Goal: Task Accomplishment & Management: Manage account settings

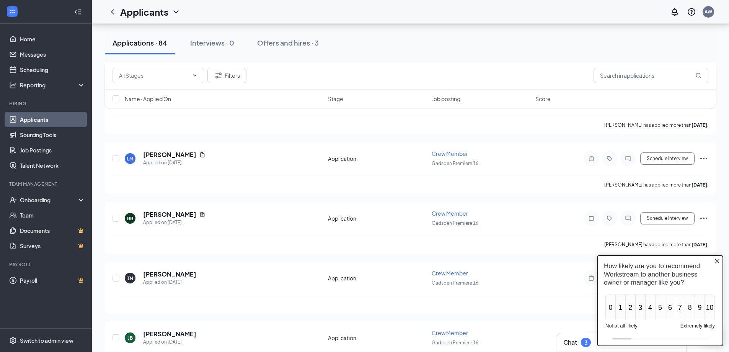
scroll to position [1416, 0]
click at [292, 43] on div "Offers and hires · 3" at bounding box center [288, 43] width 62 height 10
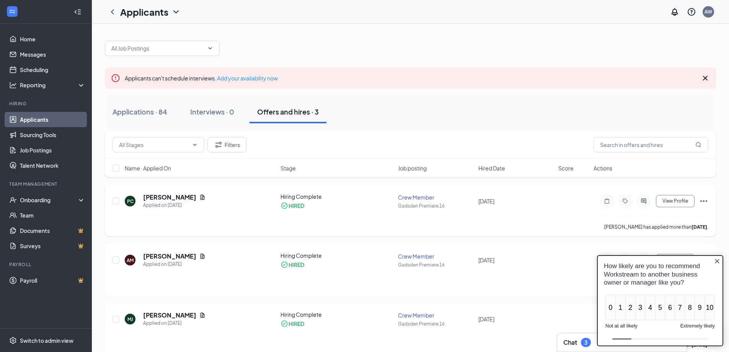
click at [703, 201] on icon "Ellipses" at bounding box center [703, 201] width 7 height 2
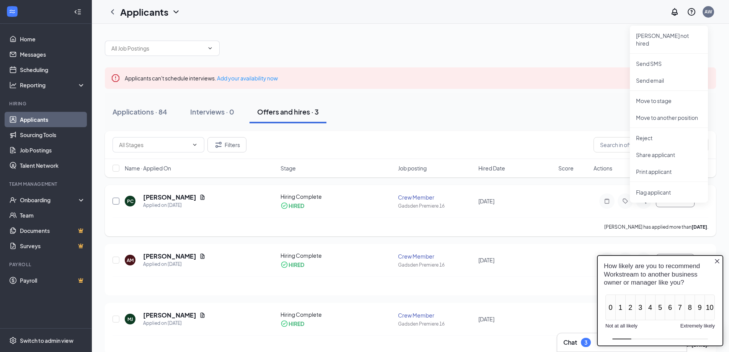
click at [117, 201] on input "checkbox" at bounding box center [115, 200] width 7 height 7
checkbox input "true"
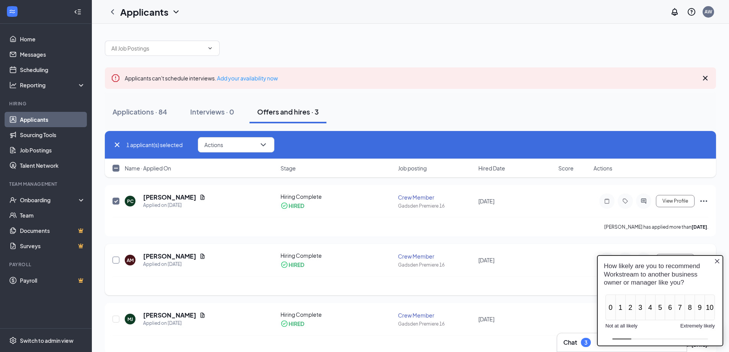
click at [117, 260] on input "checkbox" at bounding box center [115, 259] width 7 height 7
click at [266, 145] on icon "ChevronDown" at bounding box center [263, 144] width 9 height 9
click at [229, 198] on p "Move to stage" at bounding box center [238, 201] width 66 height 8
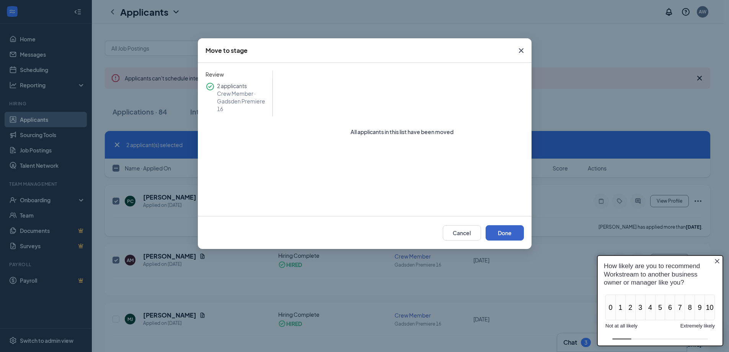
click at [506, 234] on button "Done" at bounding box center [505, 232] width 38 height 15
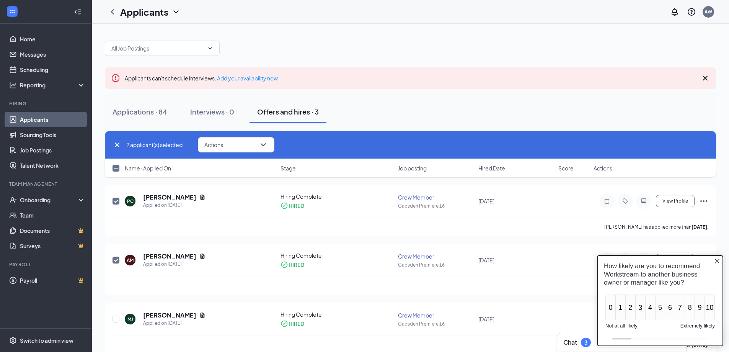
click at [717, 262] on icon "Close button" at bounding box center [717, 261] width 6 height 6
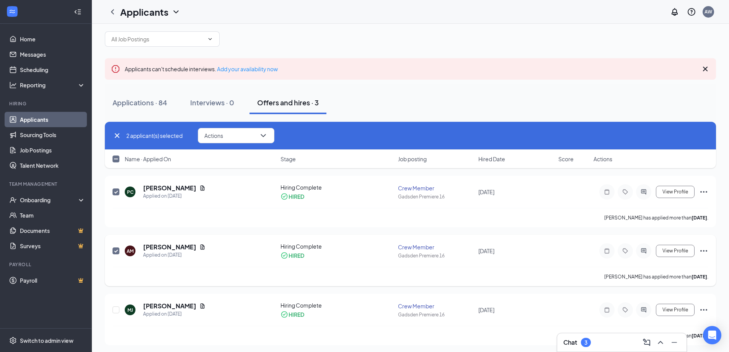
scroll to position [11, 0]
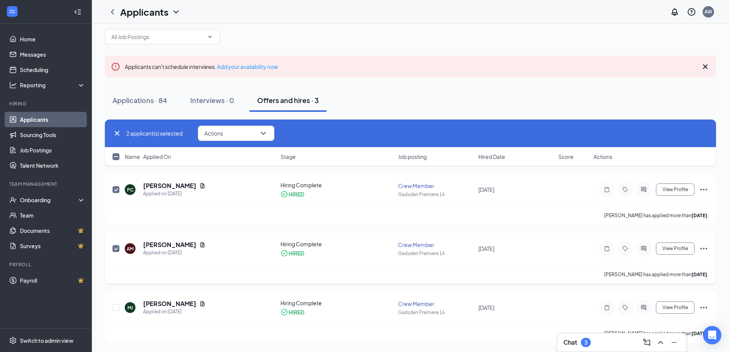
click at [114, 249] on input "checkbox" at bounding box center [115, 248] width 7 height 7
checkbox input "false"
drag, startPoint x: 115, startPoint y: 189, endPoint x: 139, endPoint y: 284, distance: 98.3
click at [115, 189] on input "checkbox" at bounding box center [115, 189] width 7 height 7
checkbox input "false"
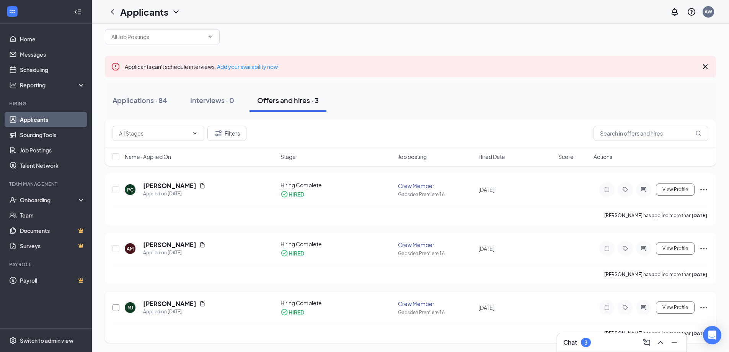
click at [116, 308] on input "checkbox" at bounding box center [115, 307] width 7 height 7
checkbox input "true"
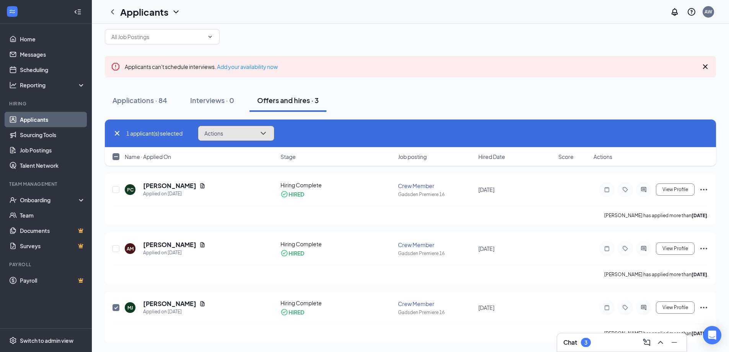
click at [263, 133] on icon "ChevronDown" at bounding box center [263, 133] width 9 height 9
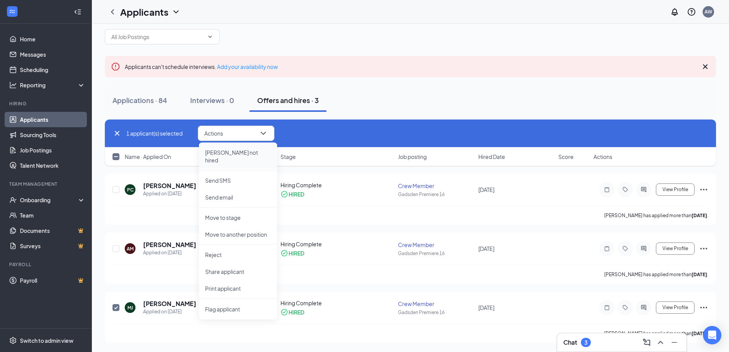
click at [225, 152] on p "[PERSON_NAME] not hired" at bounding box center [238, 155] width 66 height 15
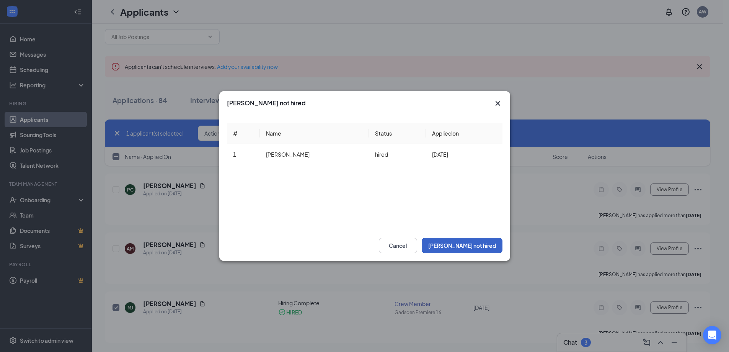
click at [479, 245] on button "[PERSON_NAME] not hired" at bounding box center [462, 245] width 81 height 15
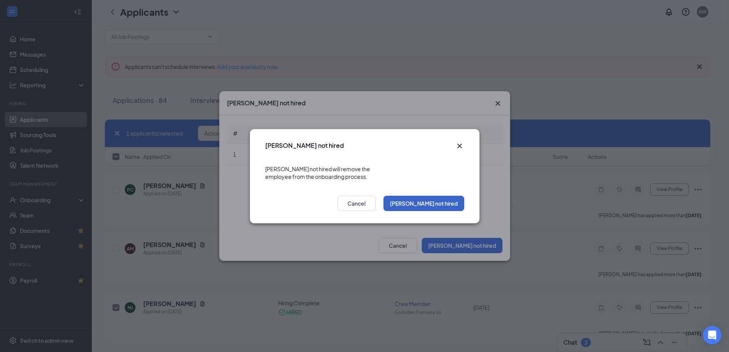
click at [441, 200] on button "[PERSON_NAME] not hired" at bounding box center [423, 203] width 81 height 15
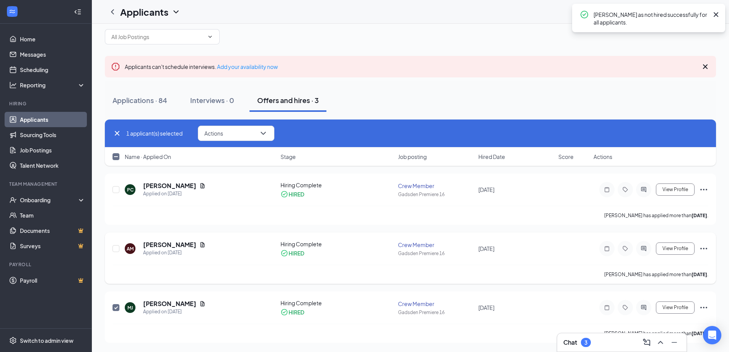
scroll to position [11, 0]
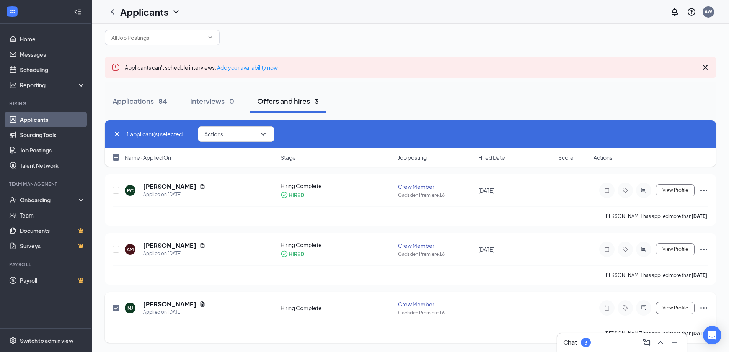
click at [704, 306] on icon "Ellipses" at bounding box center [703, 307] width 9 height 9
drag, startPoint x: 544, startPoint y: 106, endPoint x: 633, endPoint y: 135, distance: 93.5
click at [544, 106] on div "Applications · 84 Interviews · 0 Offers and hires · 3" at bounding box center [410, 101] width 611 height 23
click at [706, 187] on icon "Ellipses" at bounding box center [703, 190] width 9 height 9
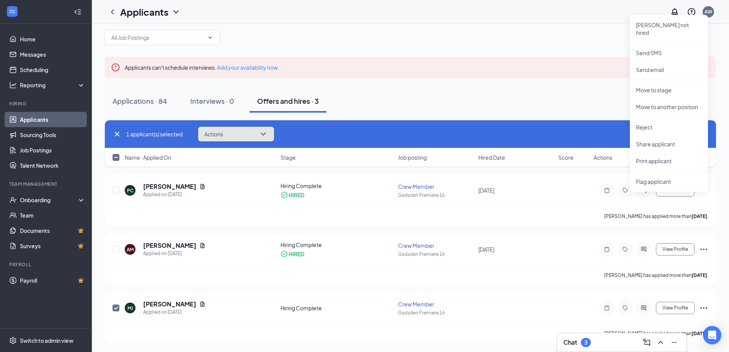
click at [253, 131] on button "Actions" at bounding box center [236, 133] width 77 height 15
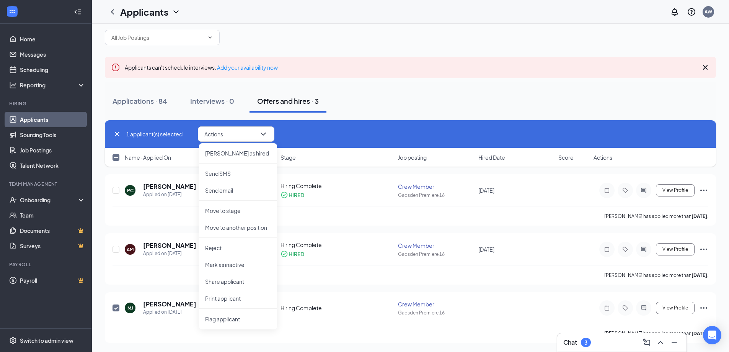
click at [428, 89] on div "Applications · 84 Interviews · 0 Offers and hires · 3" at bounding box center [410, 101] width 611 height 38
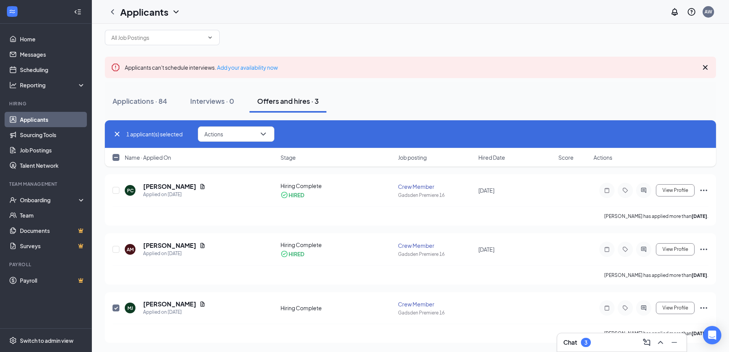
click at [703, 65] on icon "Cross" at bounding box center [705, 67] width 9 height 9
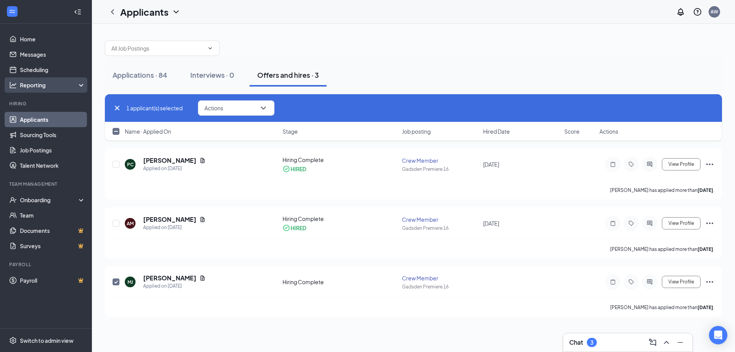
click at [79, 83] on div "Reporting" at bounding box center [53, 85] width 66 height 8
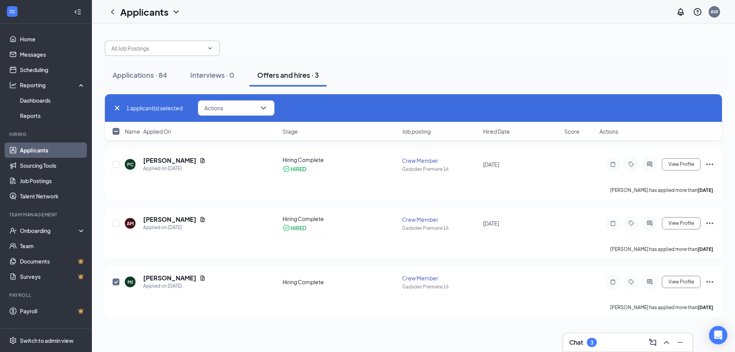
click at [202, 47] on input "text" at bounding box center [157, 48] width 93 height 8
click at [174, 67] on div "Crew Member (Gadsden Premiere 16)" at bounding box center [158, 66] width 95 height 8
type input "Crew Member (Gadsden Premiere 16)"
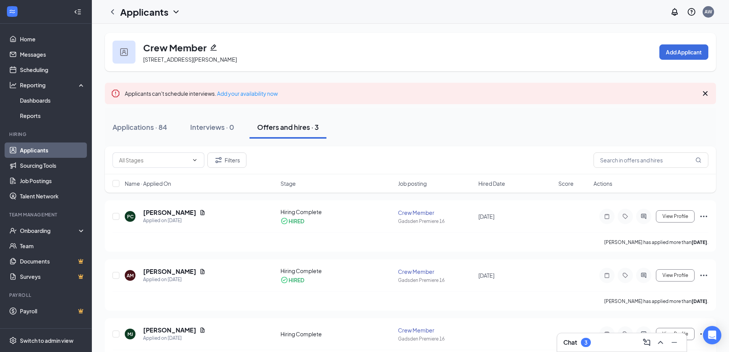
click at [211, 45] on icon "Pencil" at bounding box center [214, 48] width 8 height 8
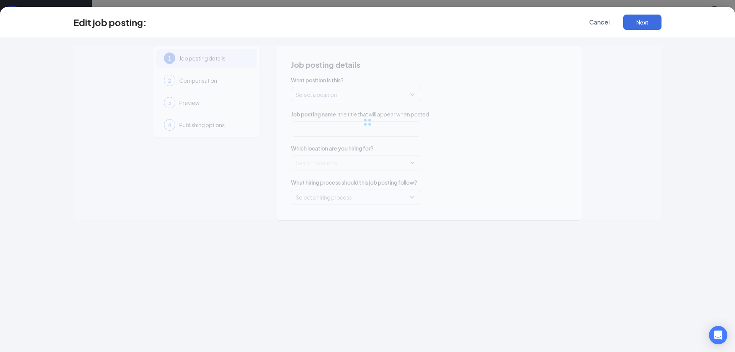
type input "Crew Member"
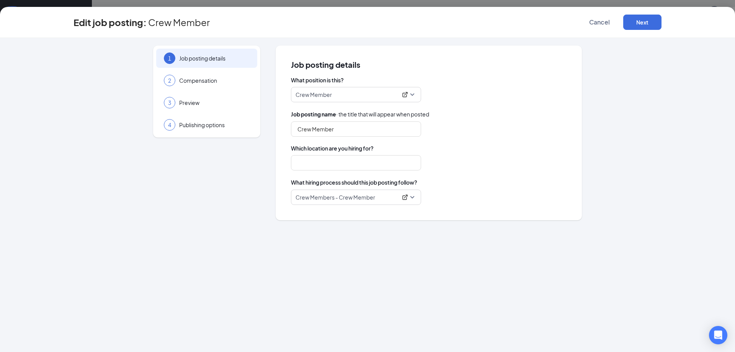
type input "Gadsden Premiere 16"
click at [603, 20] on span "Cancel" at bounding box center [599, 22] width 21 height 8
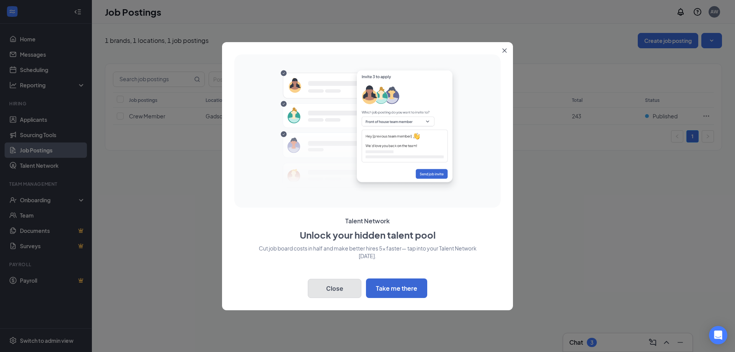
click at [336, 285] on button "Close" at bounding box center [335, 288] width 54 height 19
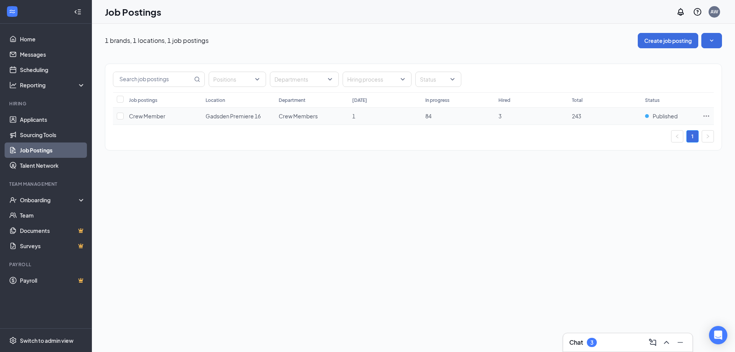
click at [706, 114] on icon "Ellipses" at bounding box center [706, 116] width 8 height 8
click at [620, 130] on span "Edit job posting" at bounding box center [620, 131] width 39 height 7
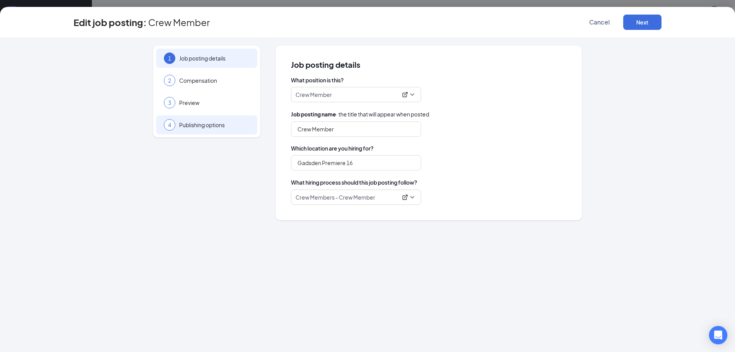
click at [203, 122] on span "Publishing options" at bounding box center [214, 125] width 70 height 8
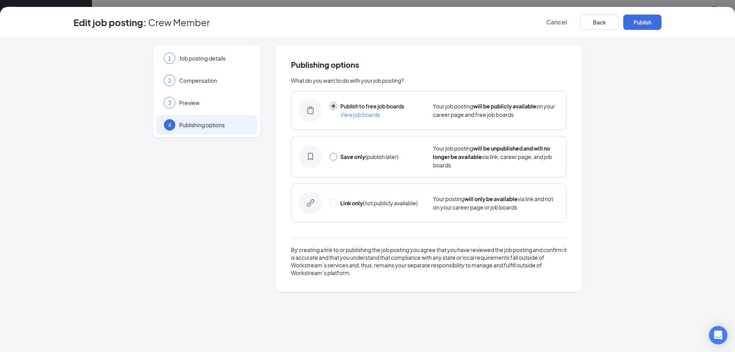
click at [335, 155] on input "radio" at bounding box center [333, 157] width 8 height 8
radio input "true"
radio input "false"
click at [642, 20] on button "Save only" at bounding box center [642, 22] width 38 height 15
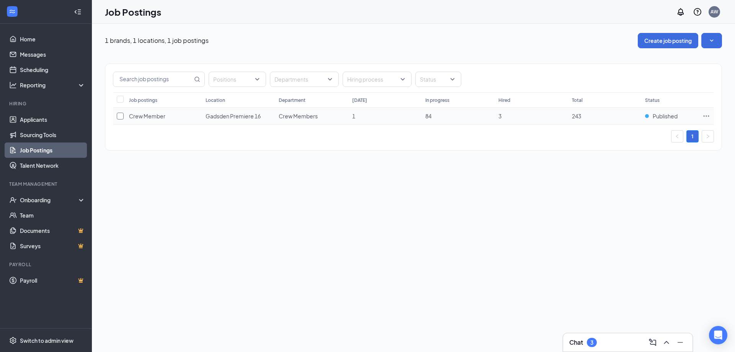
click at [121, 115] on input "checkbox" at bounding box center [120, 115] width 7 height 7
checkbox input "true"
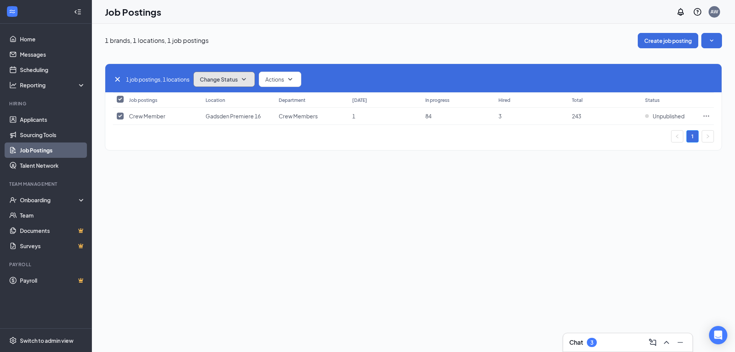
click at [243, 72] on button "Change Status" at bounding box center [224, 79] width 62 height 15
click at [223, 116] on span "Unpublish" at bounding box center [213, 116] width 25 height 8
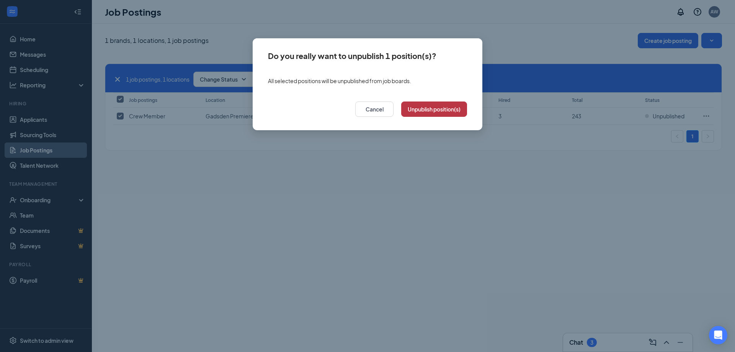
click at [420, 108] on button "Unpublish position(s)" at bounding box center [434, 108] width 66 height 15
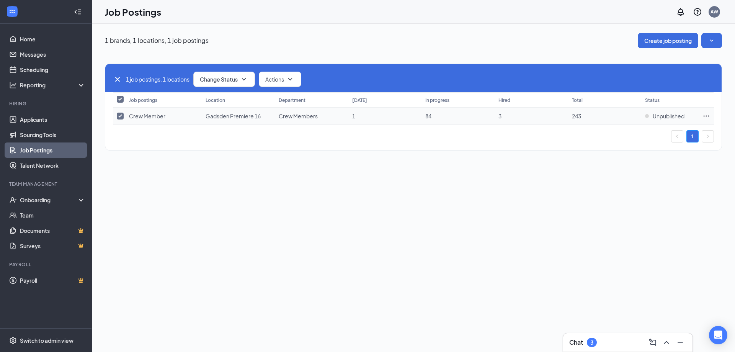
click at [706, 114] on icon "Ellipses" at bounding box center [706, 116] width 8 height 8
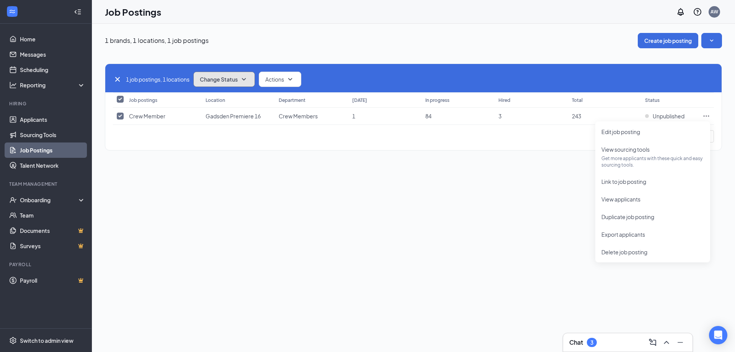
click at [239, 75] on button "Change Status" at bounding box center [224, 79] width 62 height 15
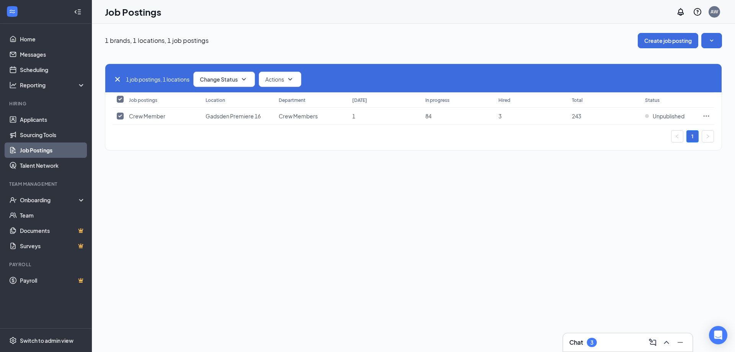
drag, startPoint x: 322, startPoint y: 206, endPoint x: 317, endPoint y: 196, distance: 11.1
click at [322, 205] on div "1 brands, 1 locations, 1 job postings Create job posting 1 job postings, 1 loca…" at bounding box center [413, 188] width 643 height 328
click at [29, 37] on link "Home" at bounding box center [52, 38] width 65 height 15
